Goal: Transaction & Acquisition: Book appointment/travel/reservation

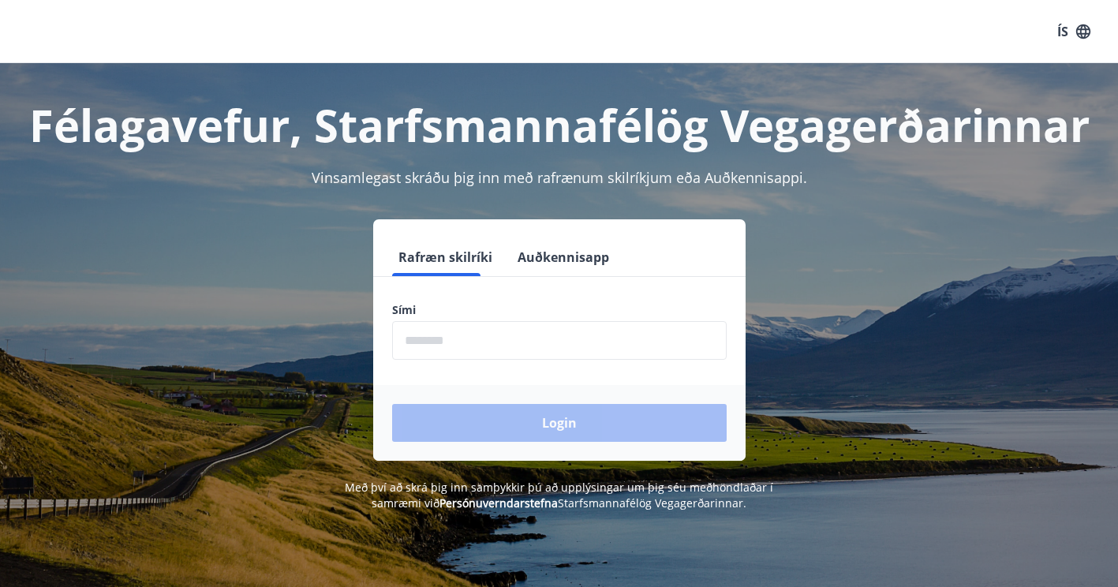
click at [513, 342] on input "phone" at bounding box center [559, 340] width 335 height 39
type input "********"
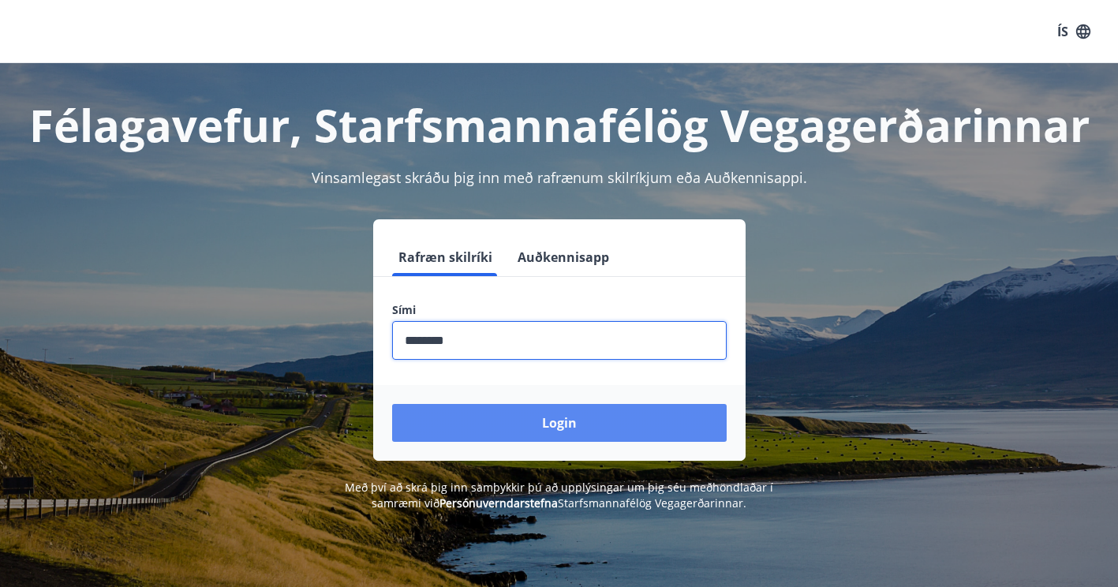
click at [567, 419] on button "Login" at bounding box center [559, 423] width 335 height 38
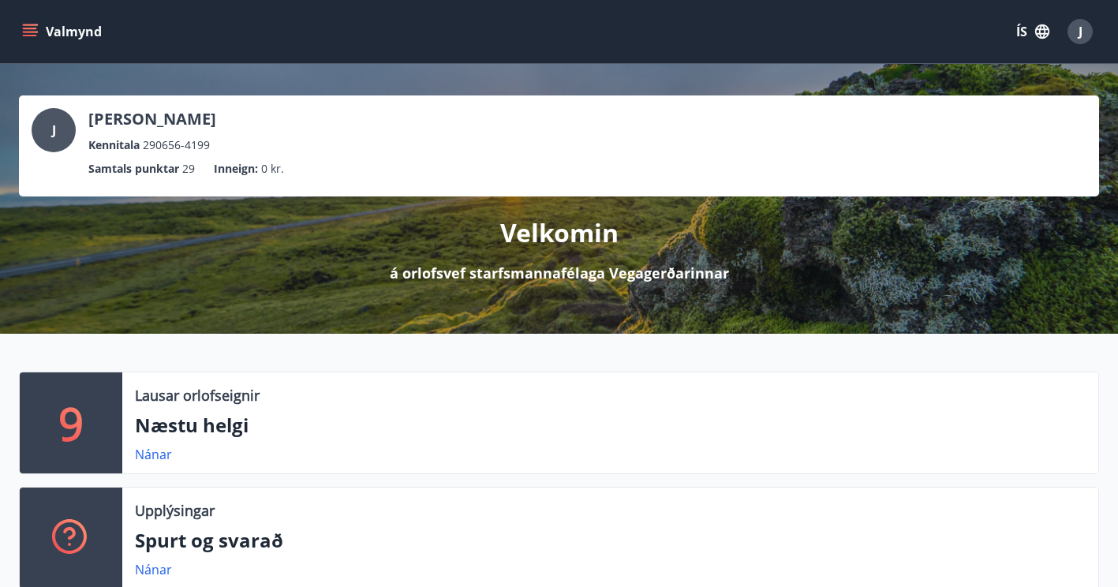
click at [23, 26] on icon "menu" at bounding box center [30, 32] width 16 height 16
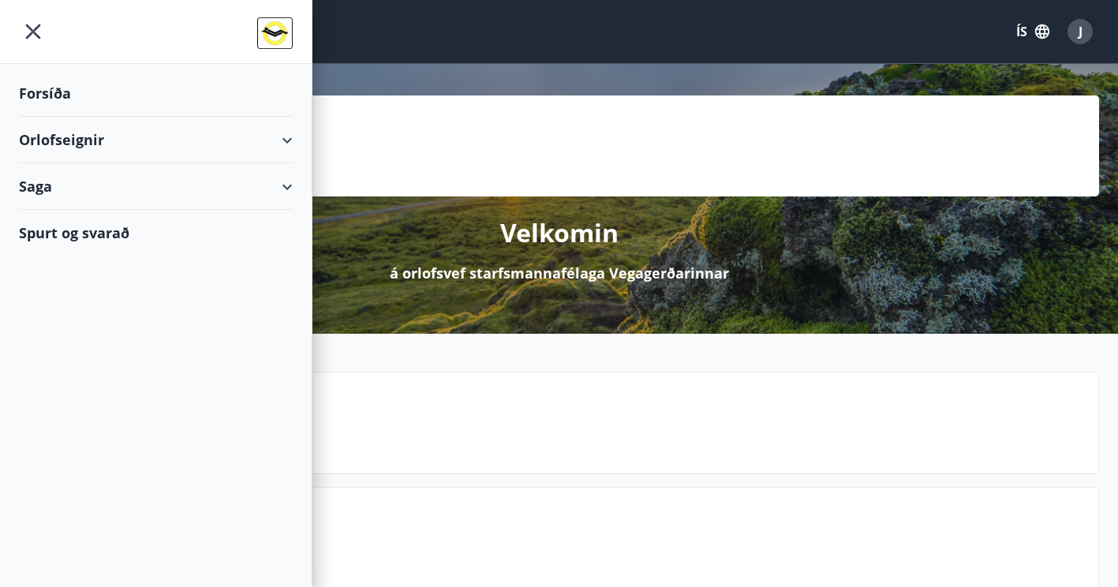
click at [289, 137] on div "Orlofseignir" at bounding box center [156, 140] width 274 height 47
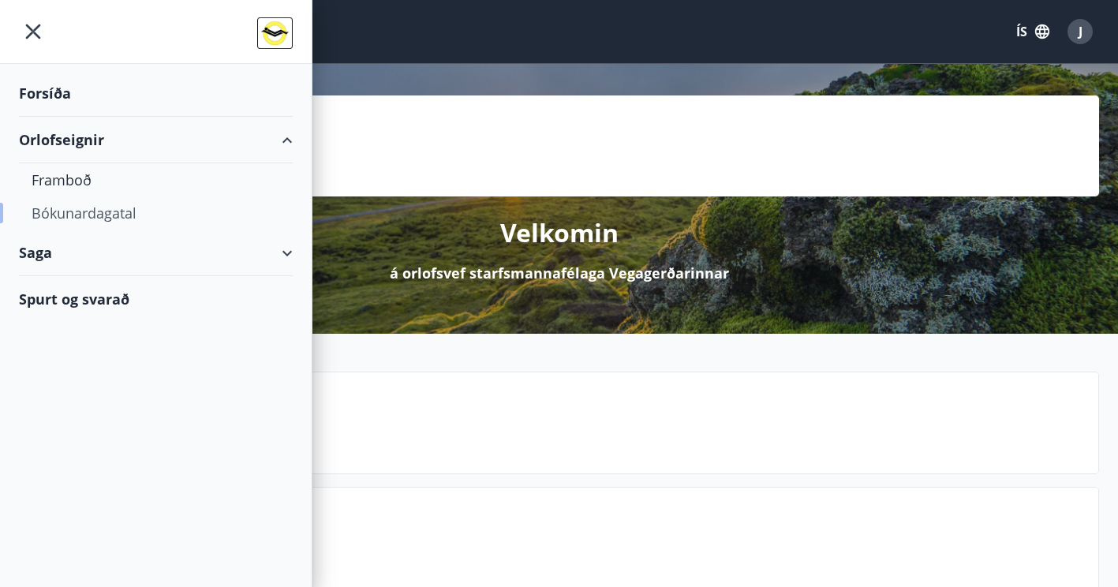
click at [92, 215] on div "Bókunardagatal" at bounding box center [156, 213] width 249 height 33
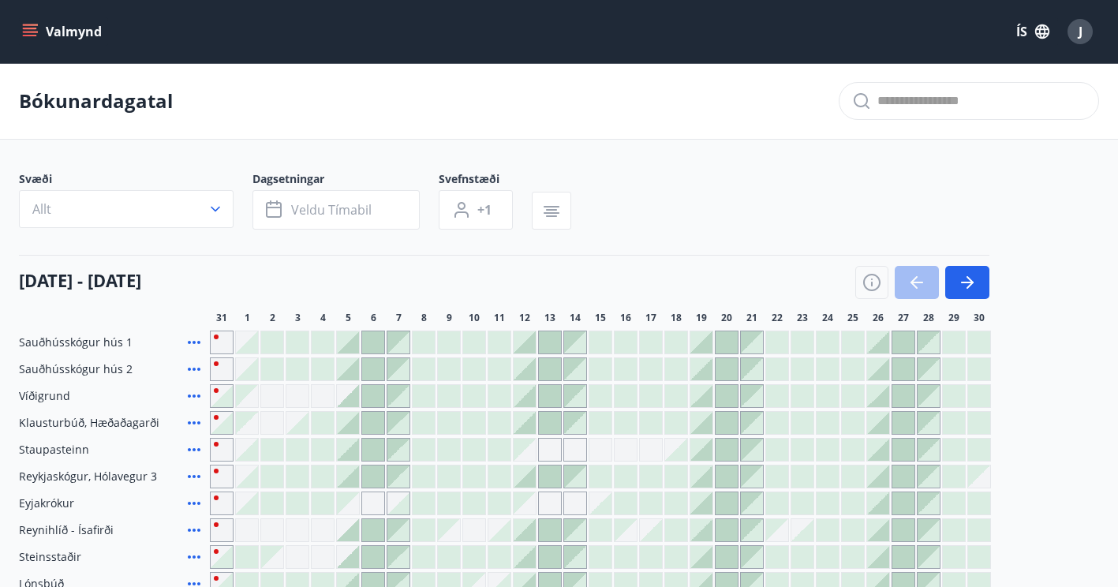
scroll to position [79, 0]
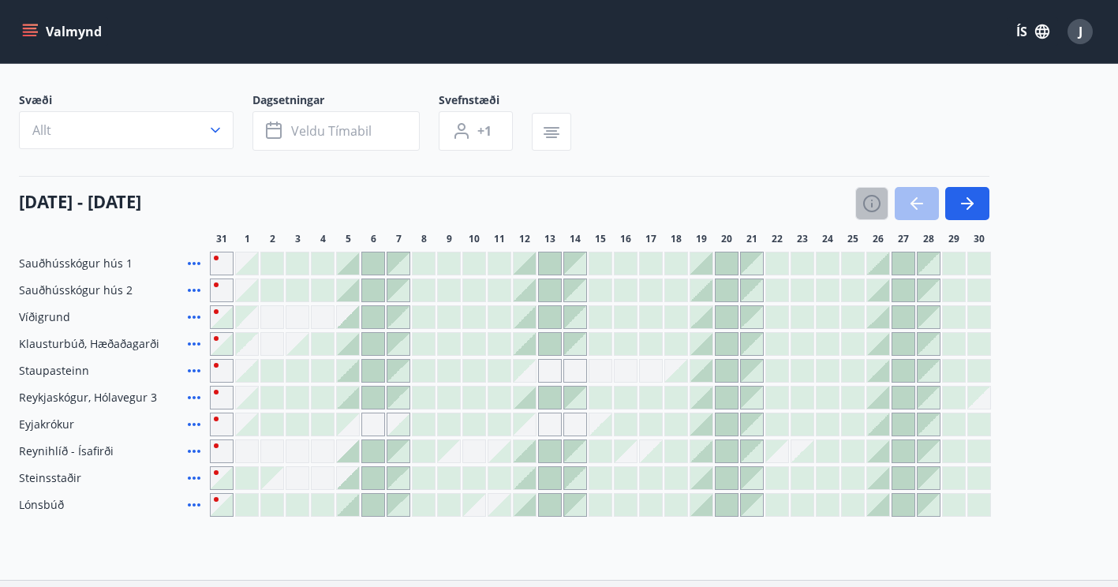
click at [880, 201] on icon "button" at bounding box center [872, 203] width 17 height 17
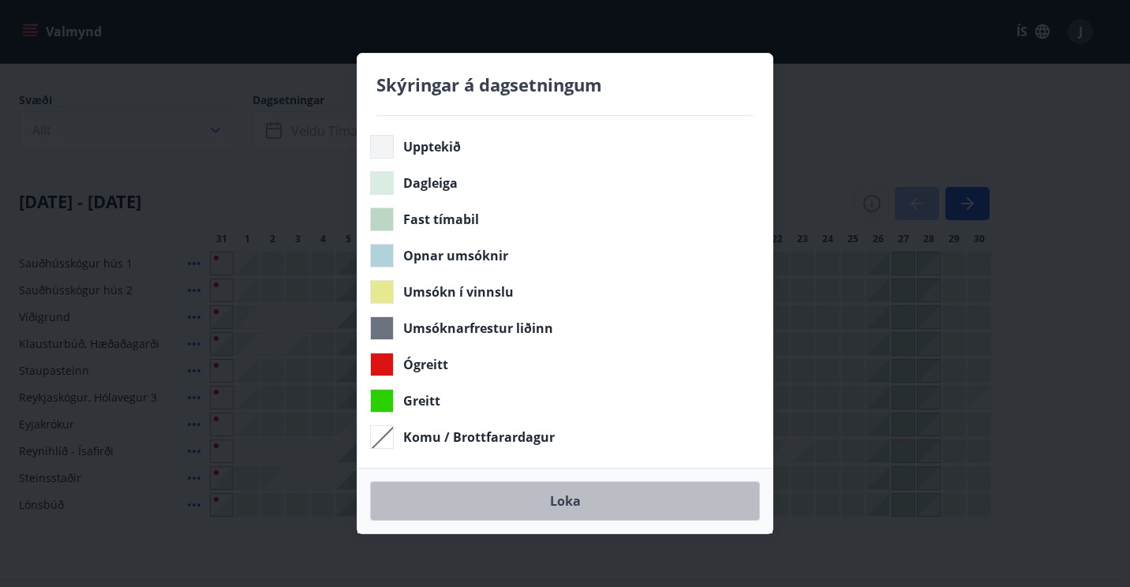
click at [567, 500] on button "Loka" at bounding box center [565, 500] width 390 height 39
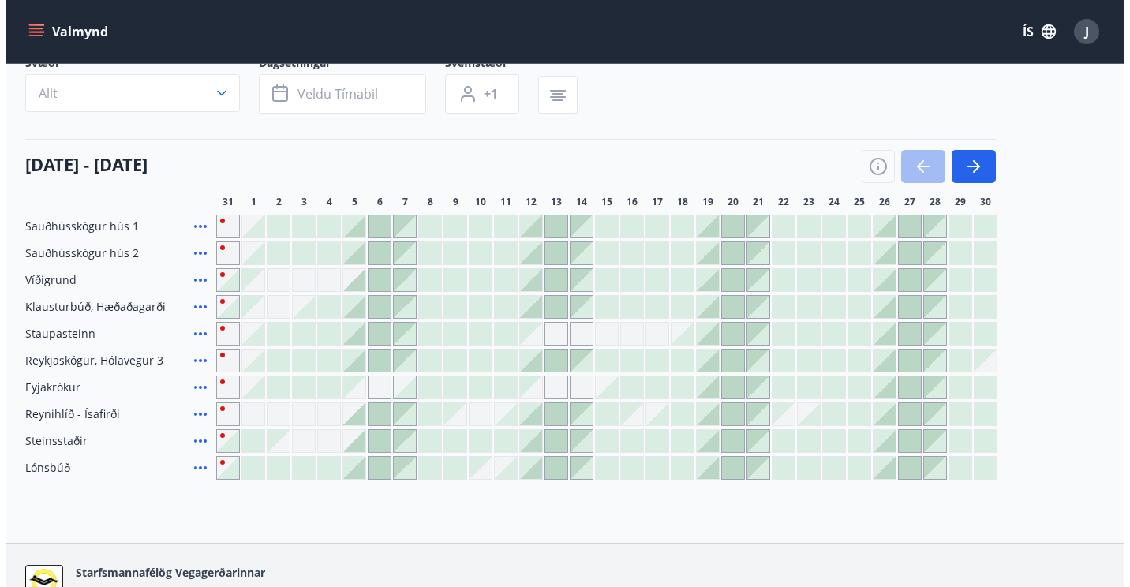
scroll to position [0, 0]
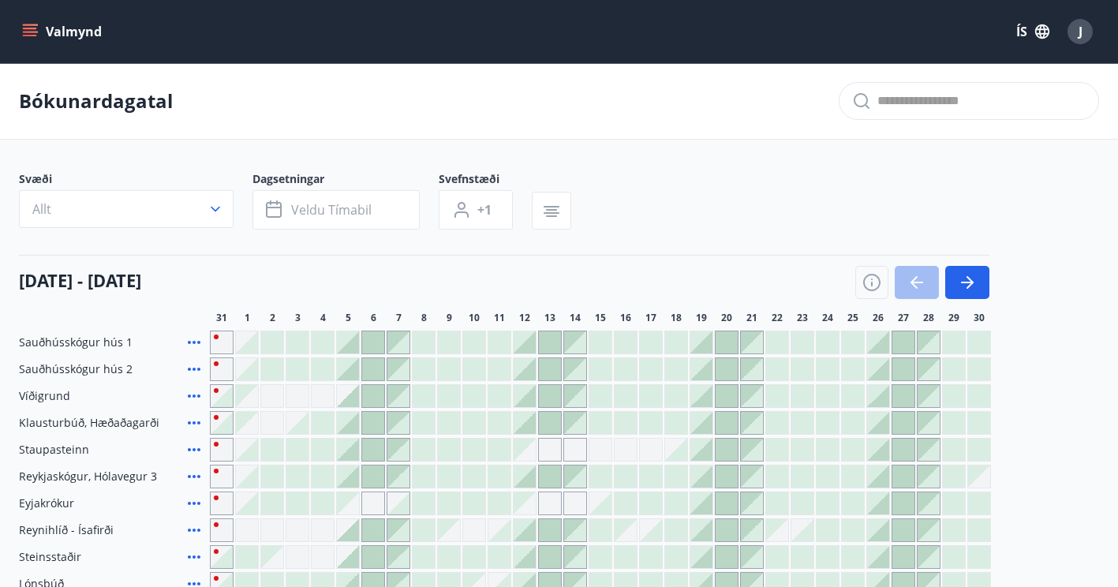
click at [1081, 32] on span "J" at bounding box center [1081, 31] width 4 height 17
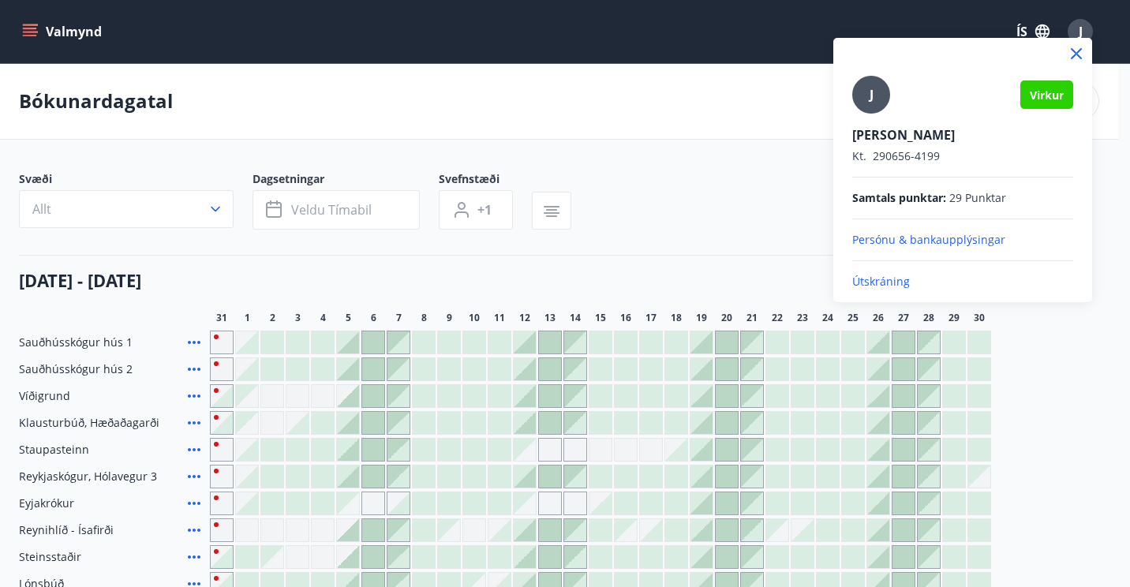
click at [888, 283] on p "Útskráning" at bounding box center [962, 282] width 221 height 16
